Goal: Find specific page/section: Find specific page/section

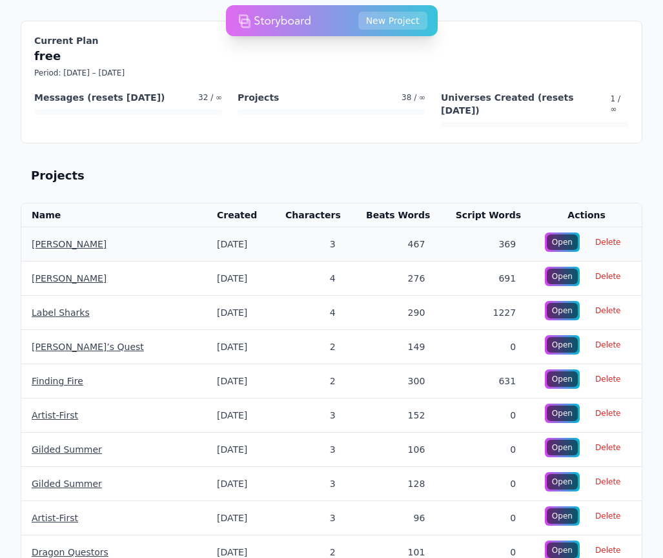
drag, startPoint x: 37, startPoint y: 239, endPoint x: 43, endPoint y: 229, distance: 11.0
click at [37, 238] on td "[PERSON_NAME]" at bounding box center [113, 244] width 185 height 34
click at [44, 227] on td "[PERSON_NAME]" at bounding box center [113, 244] width 185 height 34
click at [44, 239] on link "[PERSON_NAME]" at bounding box center [69, 244] width 75 height 10
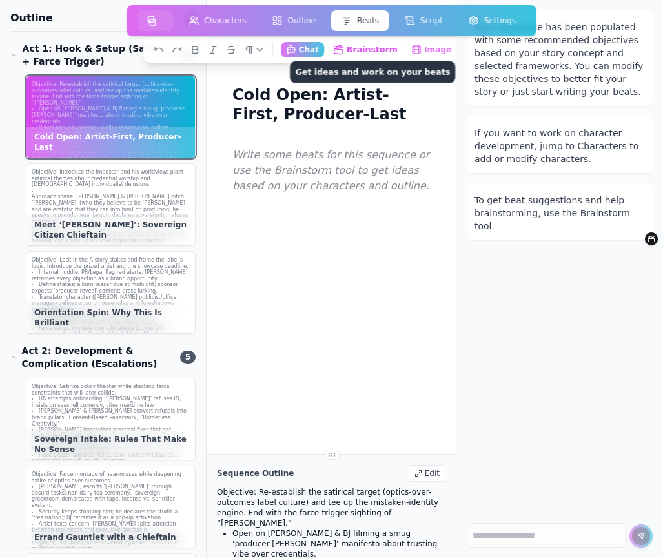
click at [372, 51] on button "Brainstorm Get ideas and work on your beats" at bounding box center [365, 49] width 76 height 16
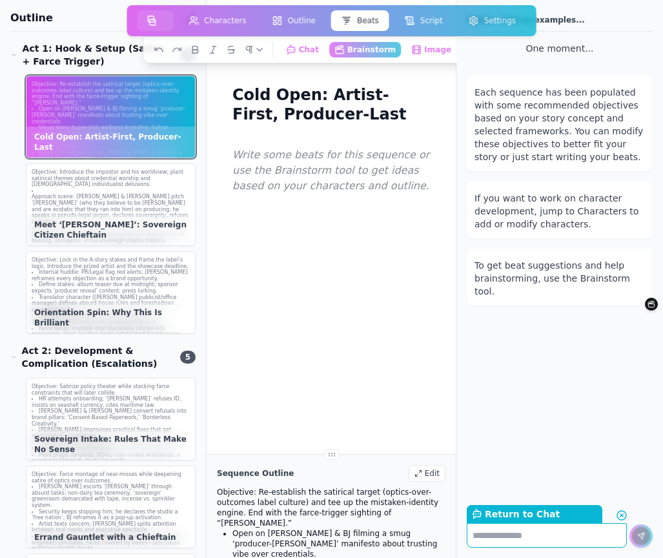
click at [619, 512] on circle at bounding box center [621, 515] width 9 height 9
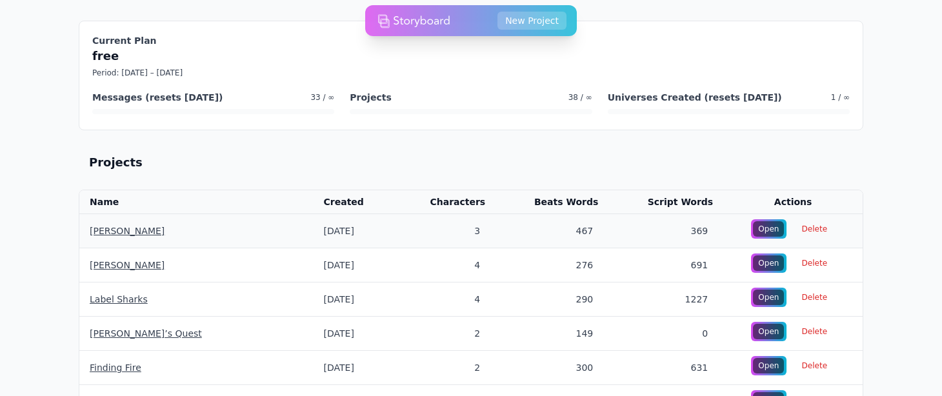
click at [111, 228] on link "[PERSON_NAME]" at bounding box center [127, 231] width 75 height 10
